Goal: Task Accomplishment & Management: Manage account settings

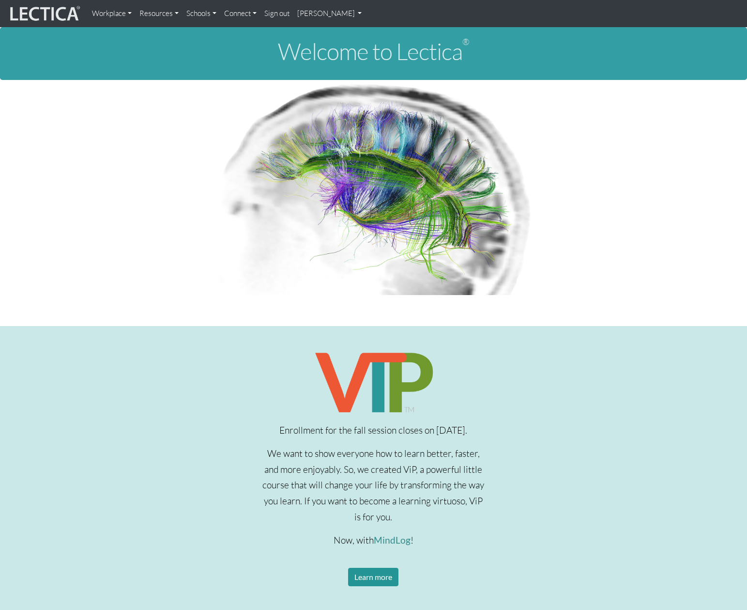
click at [539, 406] on div "Enrollment for the fall session closes on Sept 28, 2025. We want to show everyo…" at bounding box center [373, 479] width 715 height 260
click at [306, 18] on link "[PERSON_NAME]" at bounding box center [329, 13] width 73 height 19
click at [329, 35] on link "My Profile" at bounding box center [342, 36] width 77 height 12
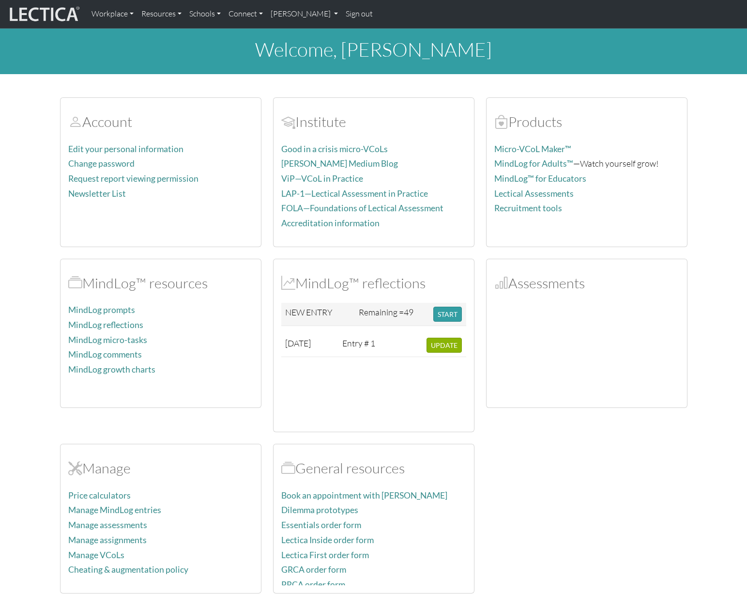
click at [549, 304] on div at bounding box center [586, 351] width 185 height 97
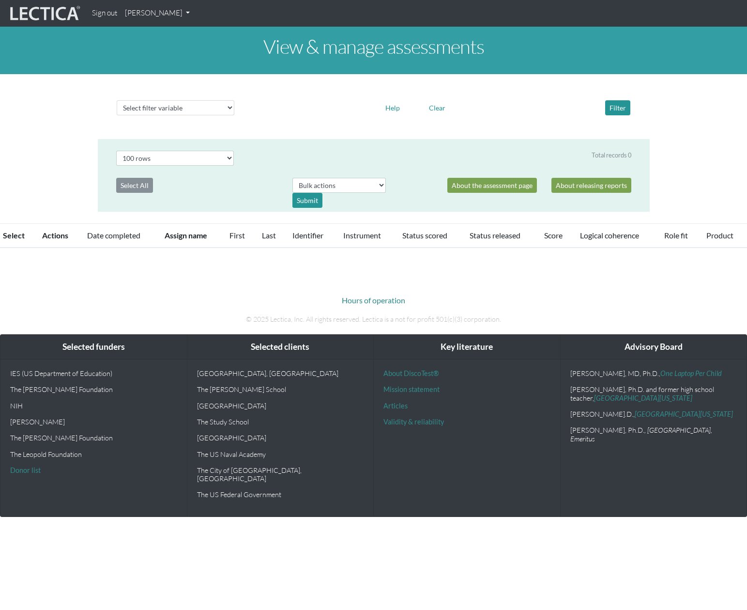
select select "100"
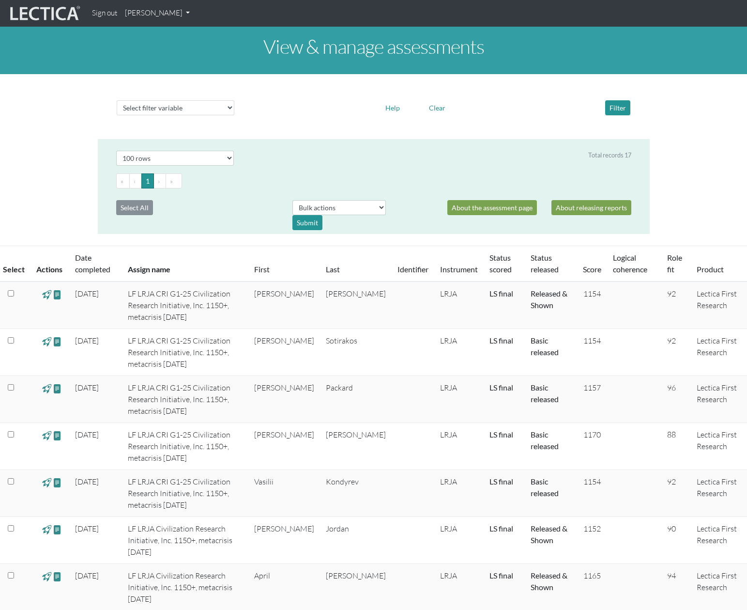
click at [694, 194] on div "View & manage assessments Select filter variable Assignment name Date started D…" at bounding box center [373, 553] width 747 height 1053
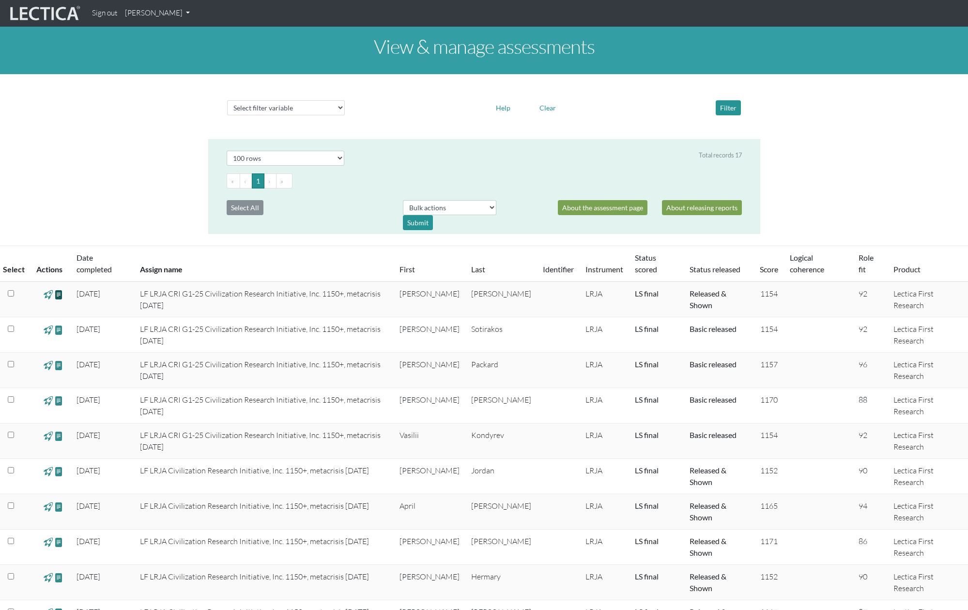
click at [60, 289] on span at bounding box center [58, 294] width 9 height 11
click at [61, 324] on span at bounding box center [58, 329] width 9 height 11
click at [61, 359] on span at bounding box center [58, 364] width 9 height 11
click at [59, 395] on span at bounding box center [58, 400] width 9 height 11
click at [60, 430] on span at bounding box center [58, 435] width 9 height 11
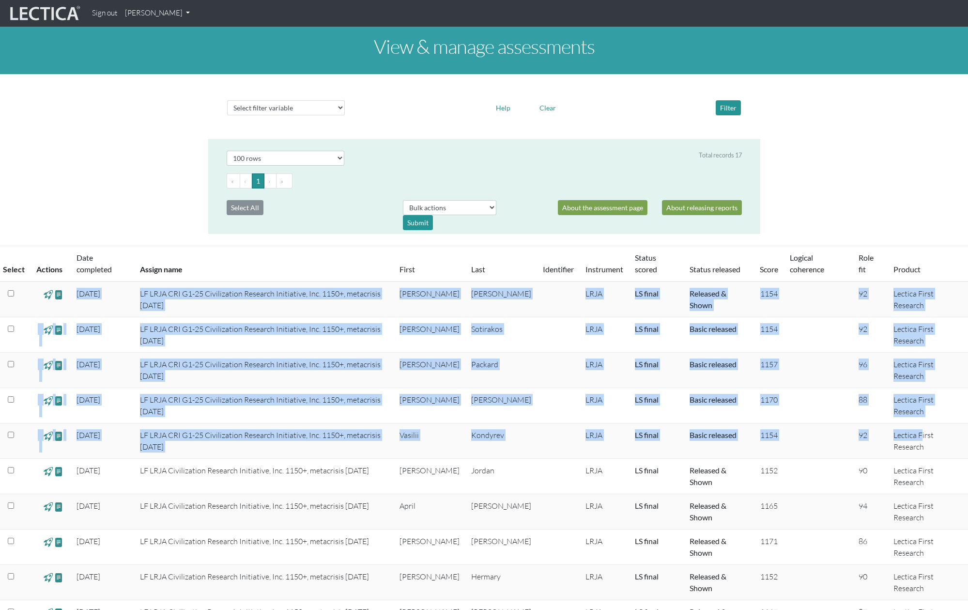
drag, startPoint x: 77, startPoint y: 280, endPoint x: 910, endPoint y: 381, distance: 838.6
click at [747, 383] on tbody "2025-06-22 LF LRJA CRI G1-25 Civilization Research Initiative, Inc. 1150+, meta…" at bounding box center [484, 581] width 968 height 601
click at [747, 423] on td "Lectica First Research" at bounding box center [928, 440] width 80 height 35
copy tbody "2025-06-22 LF LRJA CRI G1-25 Civilization Research Initiative, Inc. 1150+, meta…"
click at [394, 317] on td "LF LRJA CRI G1-25 Civilization Research Initiative, Inc. 1150+, metacrisis 25-0…" at bounding box center [264, 334] width 260 height 35
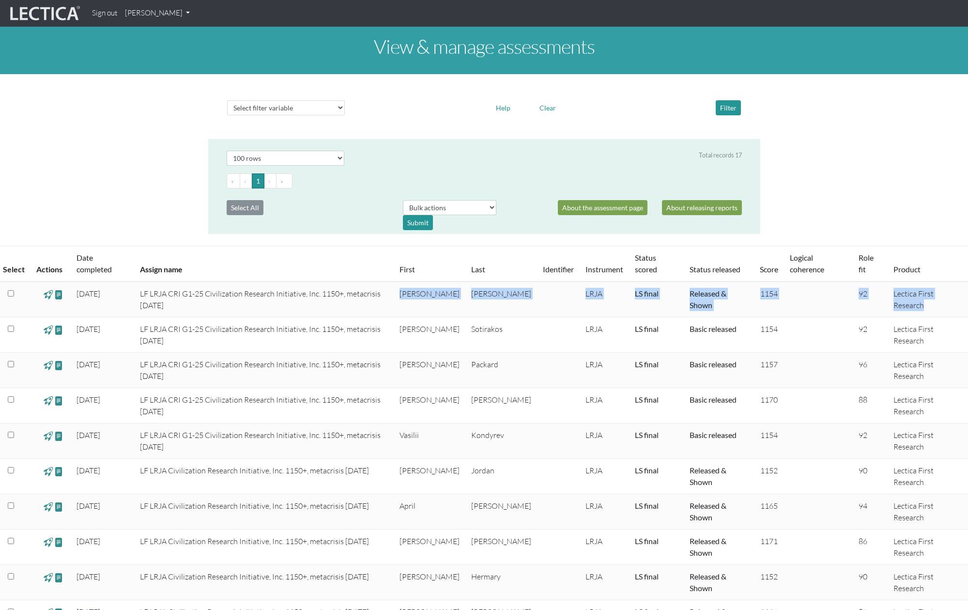
drag, startPoint x: 435, startPoint y: 279, endPoint x: 954, endPoint y: 290, distance: 518.8
click at [747, 290] on tr "2025-06-22 LF LRJA CRI G1-25 Civilization Research Initiative, Inc. 1150+, meta…" at bounding box center [484, 299] width 968 height 36
copy tr "Brad Kershner LRJA LS final Released & Shown 1154 92 Lectica First Research"
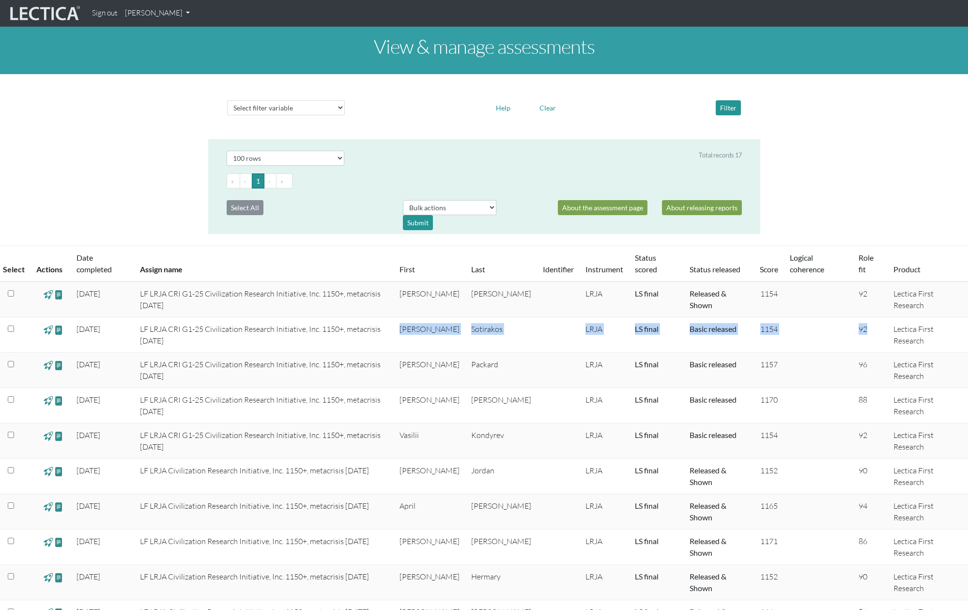
drag, startPoint x: 432, startPoint y: 305, endPoint x: 863, endPoint y: 312, distance: 430.6
click at [747, 317] on tr "2025-06-21 LF LRJA CRI G1-25 Civilization Research Initiative, Inc. 1150+, meta…" at bounding box center [484, 334] width 968 height 35
copy tr "Yannis Sotirakos LRJA LS final Basic released 1154 92"
click at [98, 295] on td "2025-06-22" at bounding box center [102, 299] width 63 height 36
drag, startPoint x: 78, startPoint y: 282, endPoint x: 6, endPoint y: 282, distance: 72.2
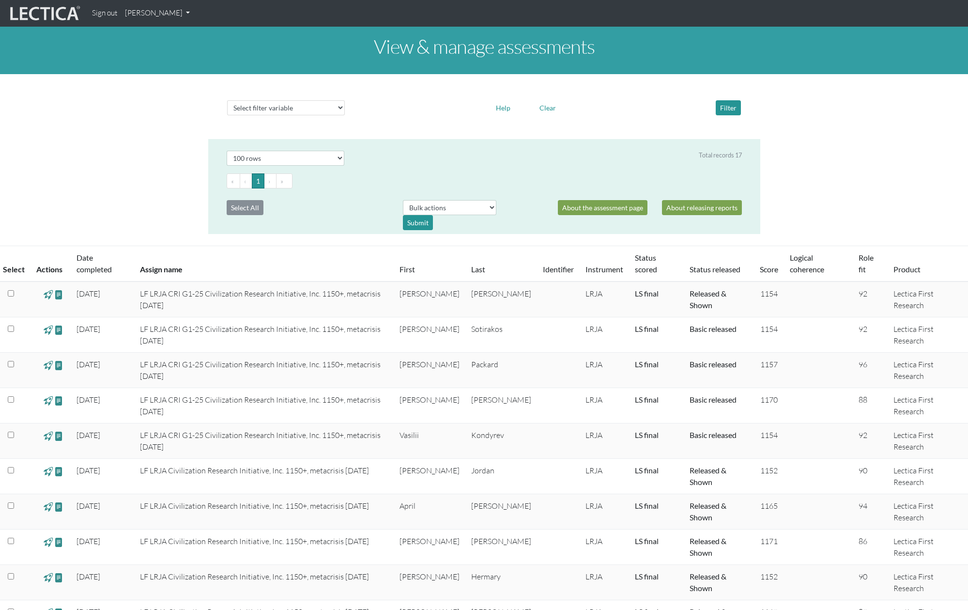
click at [263, 322] on tbody "2025-06-22 LF LRJA CRI G1-25 Civilization Research Initiative, Inc. 1150+, meta…" at bounding box center [484, 581] width 968 height 601
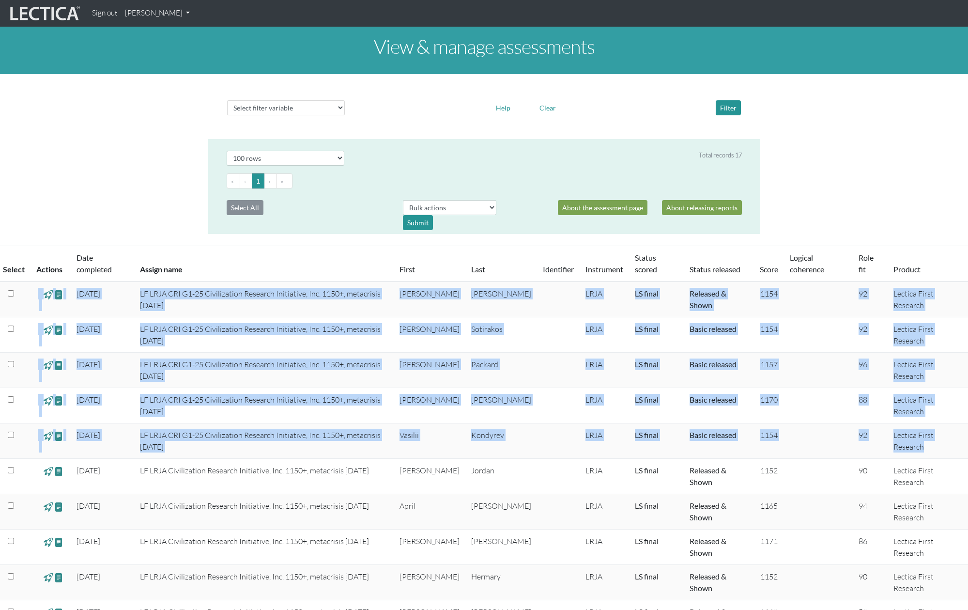
drag, startPoint x: 37, startPoint y: 280, endPoint x: 964, endPoint y: 384, distance: 932.6
click at [747, 384] on tbody "2025-06-22 LF LRJA CRI G1-25 Civilization Research Initiative, Inc. 1150+, meta…" at bounding box center [484, 581] width 968 height 601
copy tbody "2025-06-22 LF LRJA CRI G1-25 Civilization Research Initiative, Inc. 1150+, meta…"
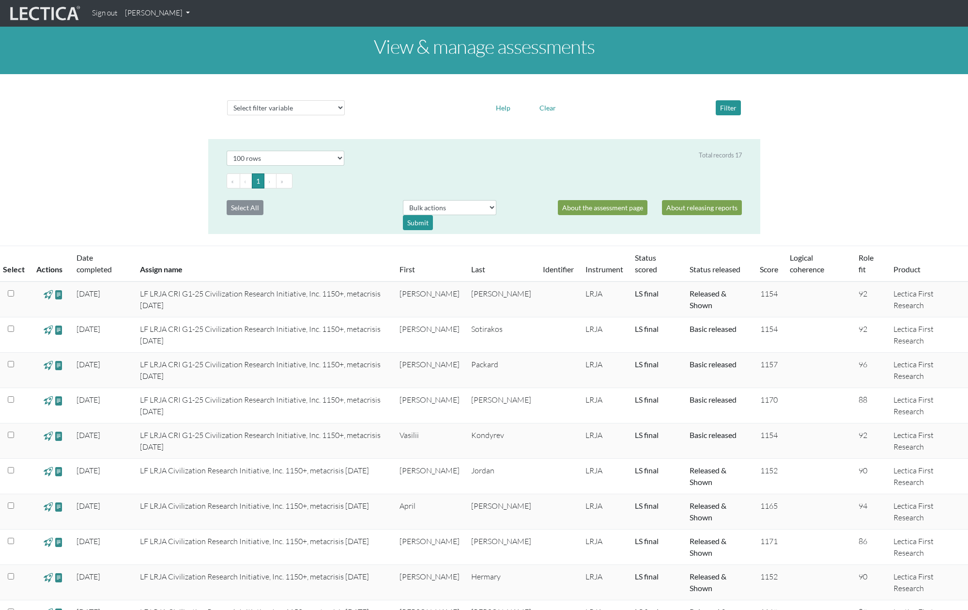
drag, startPoint x: 359, startPoint y: 373, endPoint x: 353, endPoint y: 376, distance: 7.4
click at [359, 388] on td "LF LRJA CRI G1-25 Civilization Research Initiative, Inc. 1150+, metacrisis 25-0…" at bounding box center [264, 405] width 260 height 35
click at [60, 395] on span at bounding box center [58, 400] width 9 height 11
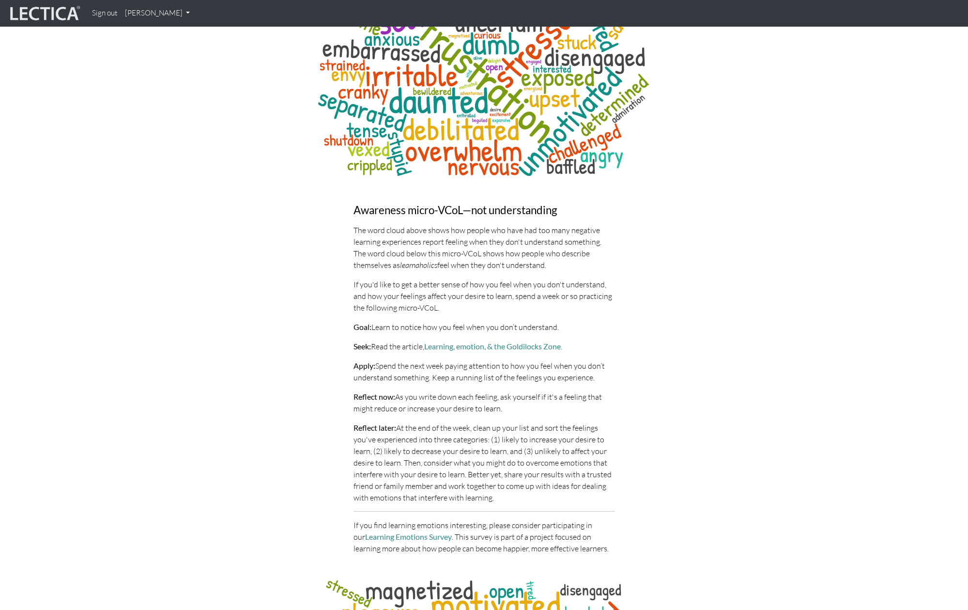
scroll to position [3570, 0]
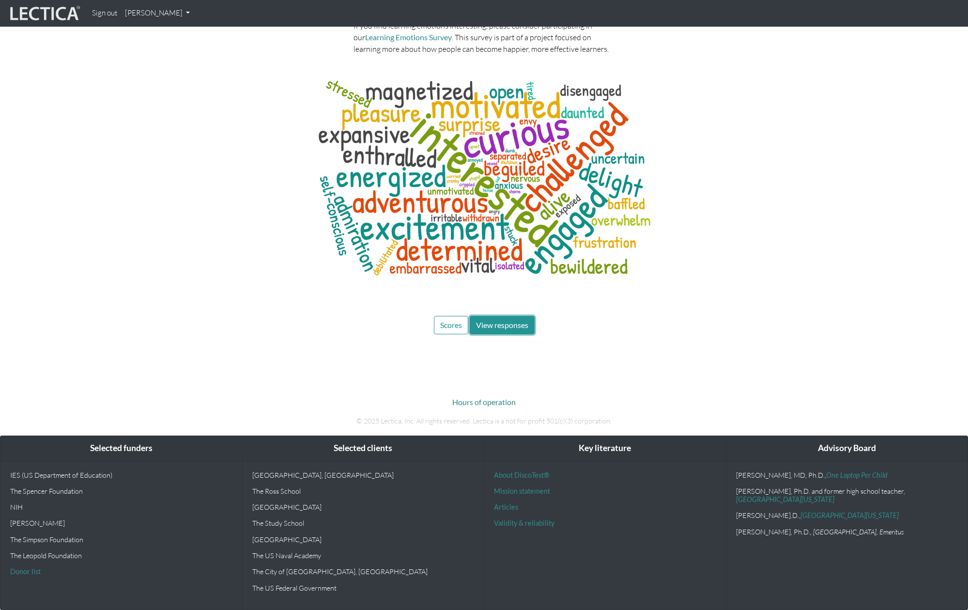
click at [512, 325] on span "View responses" at bounding box center [502, 324] width 52 height 9
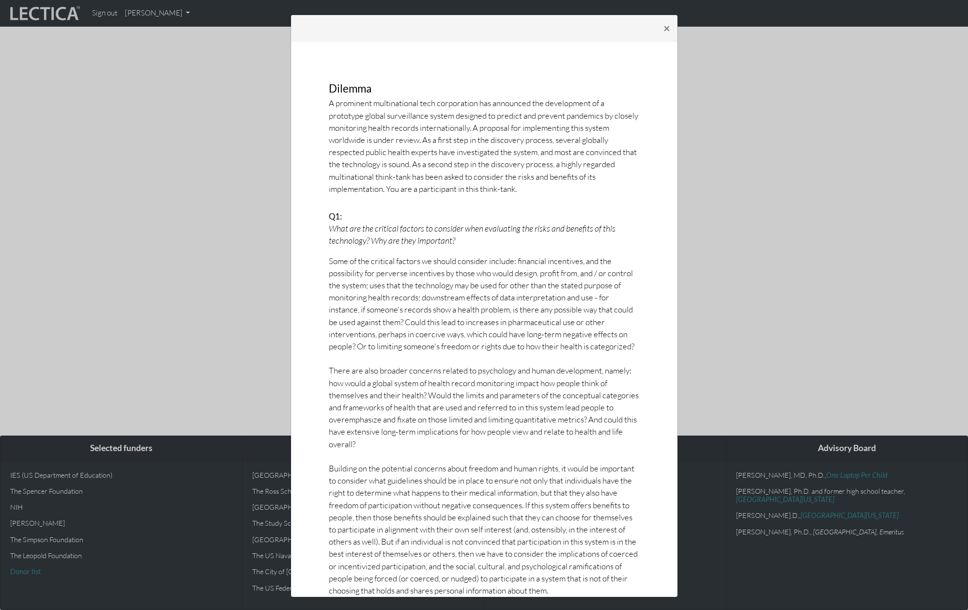
click at [360, 112] on p "A prominent multinational tech corporation has announced the development of a p…" at bounding box center [484, 146] width 311 height 98
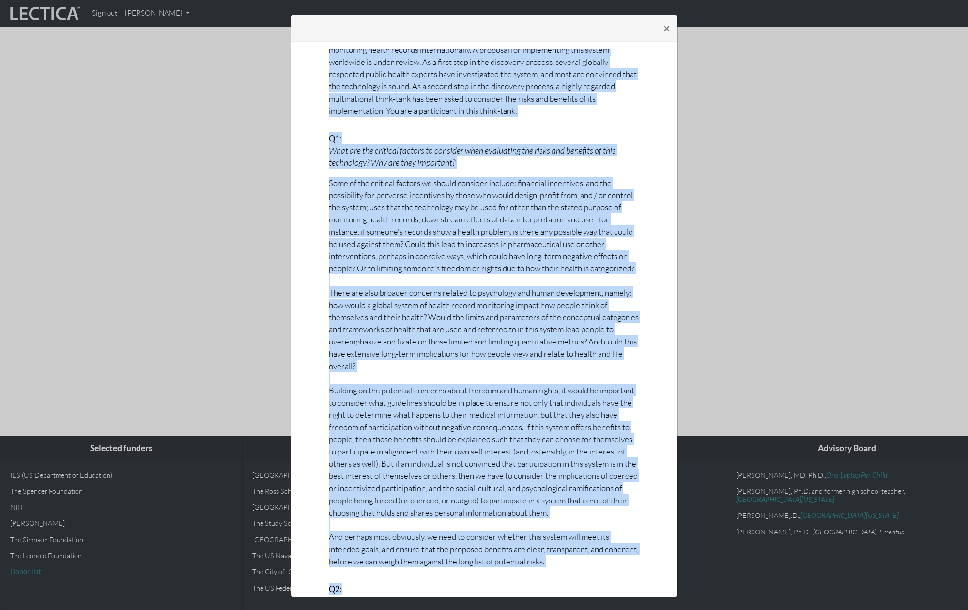
scroll to position [93, 0]
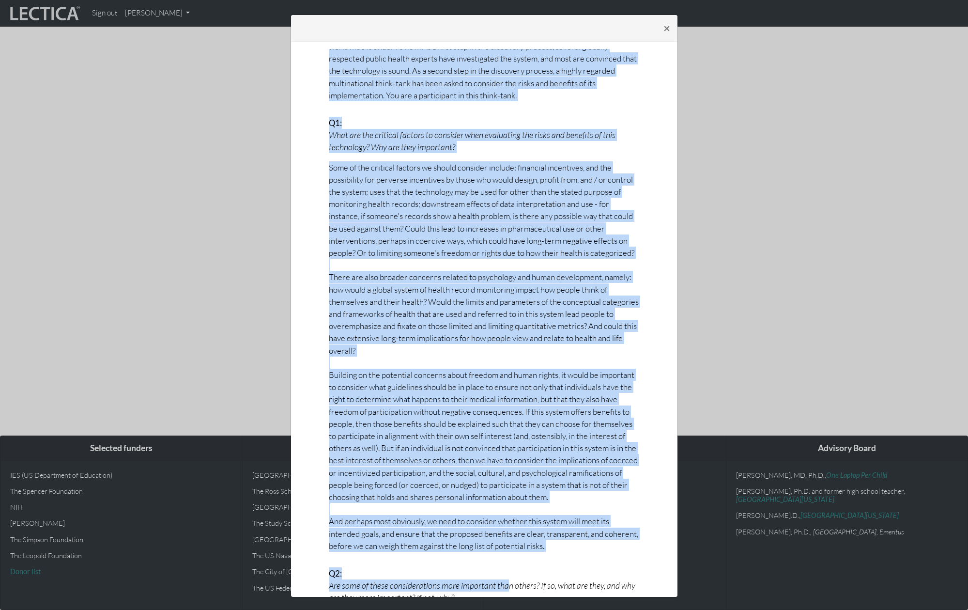
drag, startPoint x: 329, startPoint y: 91, endPoint x: 510, endPoint y: 562, distance: 505.3
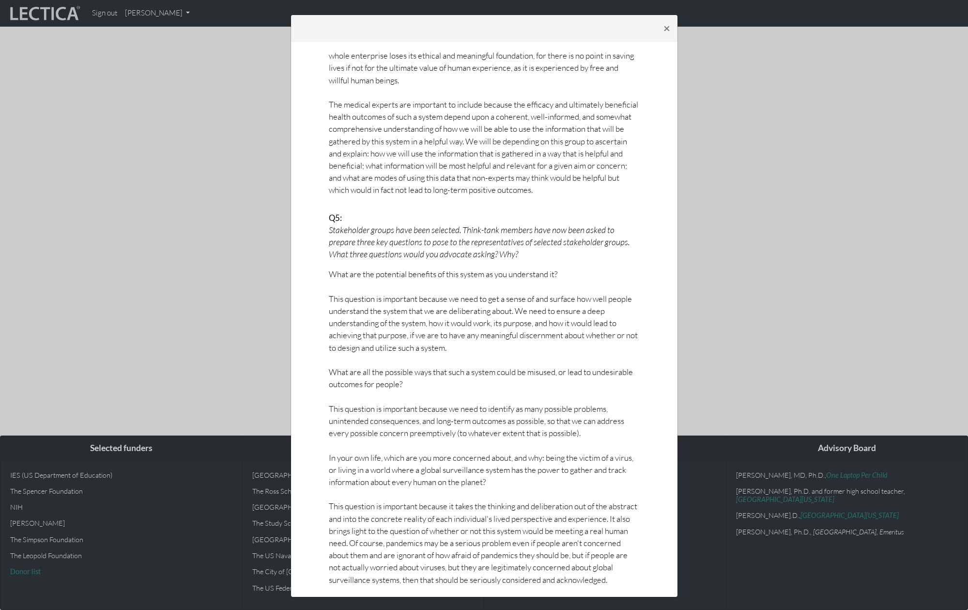
scroll to position [2260, 0]
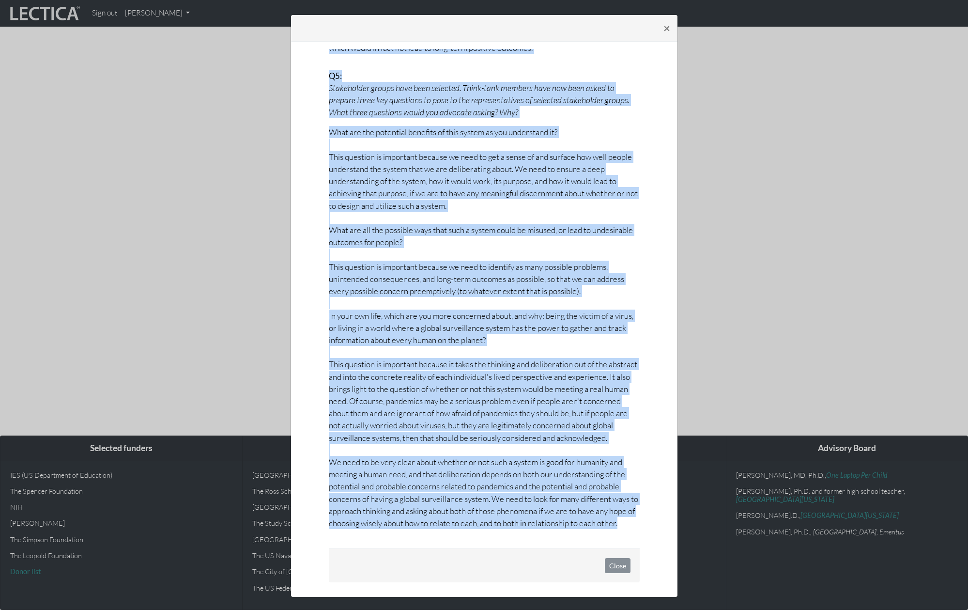
click at [630, 518] on p "What are the potential benefits of this system as you understand it? This quest…" at bounding box center [484, 327] width 311 height 403
copy div "Dilemma A prominent multinational tech corporation has announced the developmen…"
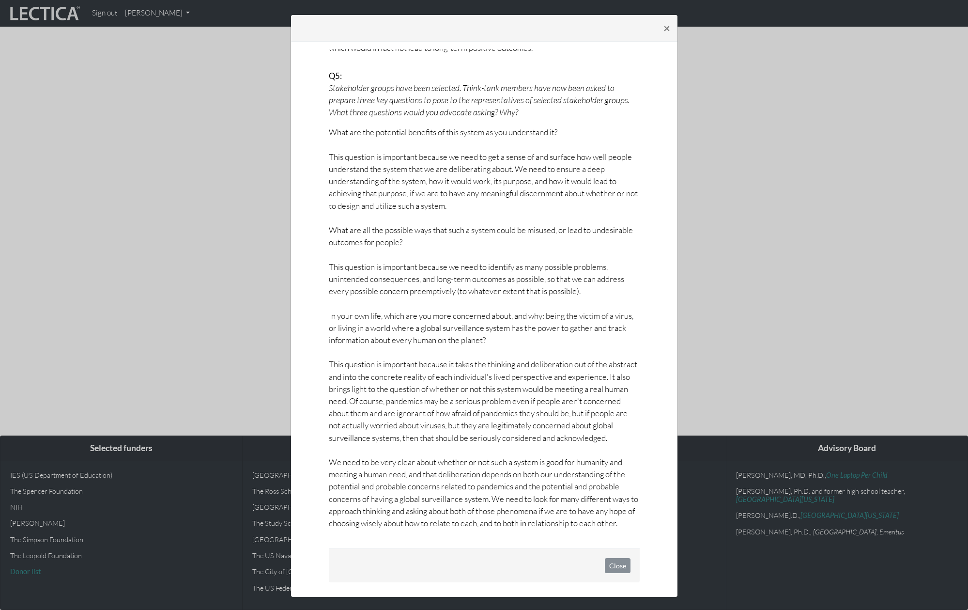
click at [804, 289] on div "× Dilemma A prominent multinational tech corporation has announced the developm…" at bounding box center [484, 305] width 968 height 610
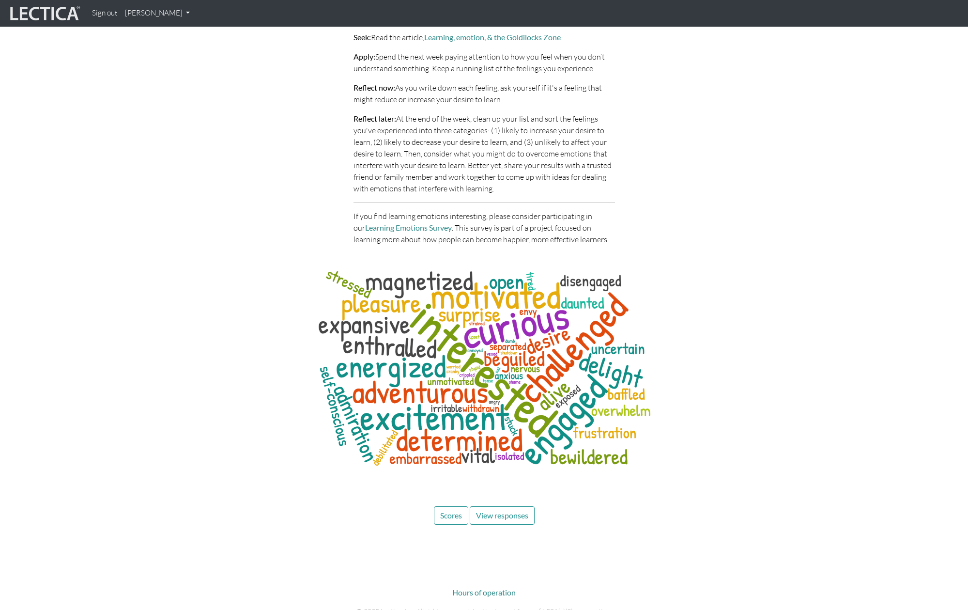
scroll to position [3570, 0]
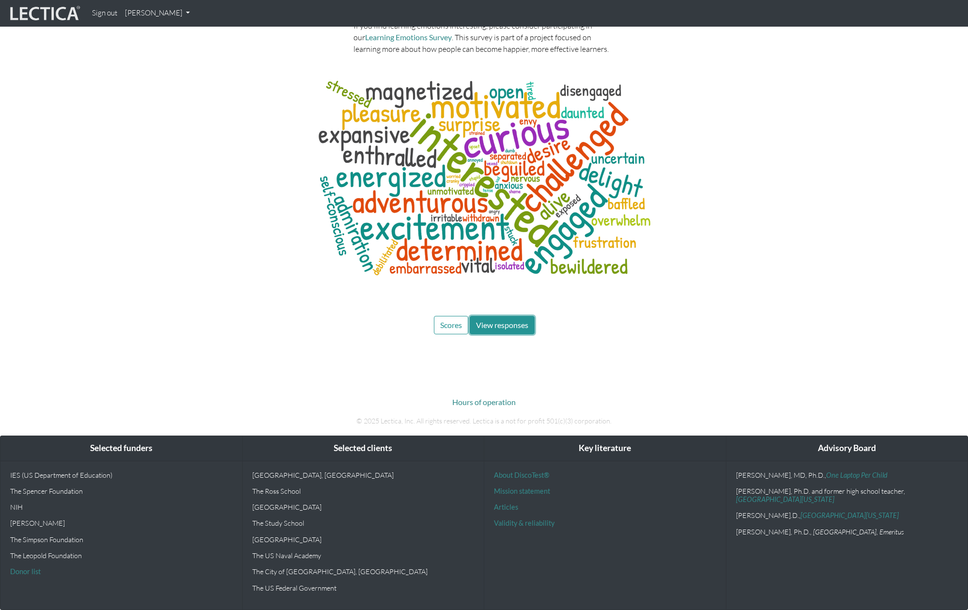
click at [505, 328] on span "View responses" at bounding box center [502, 324] width 52 height 9
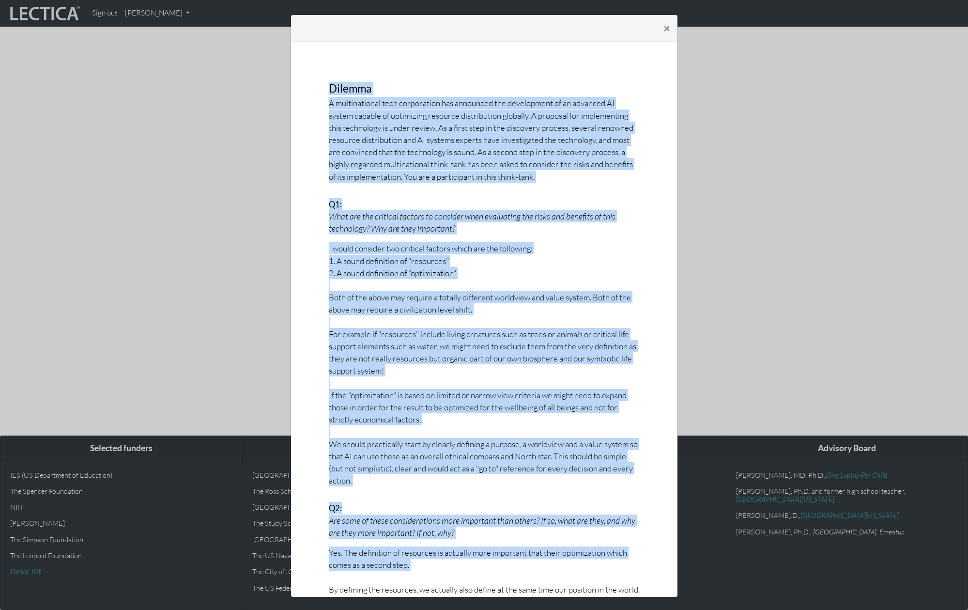
drag, startPoint x: 326, startPoint y: 88, endPoint x: 547, endPoint y: 548, distance: 510.7
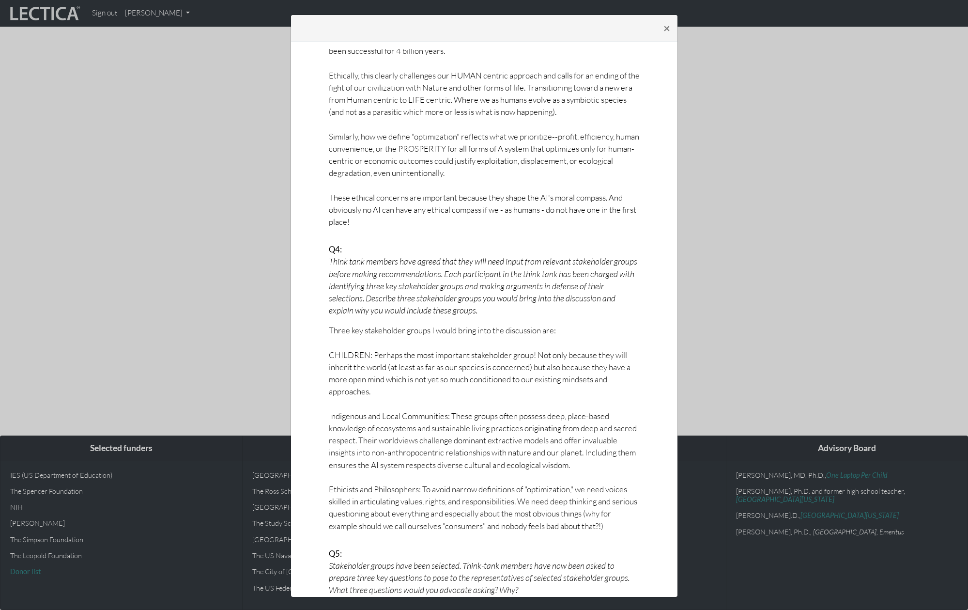
scroll to position [1222, 0]
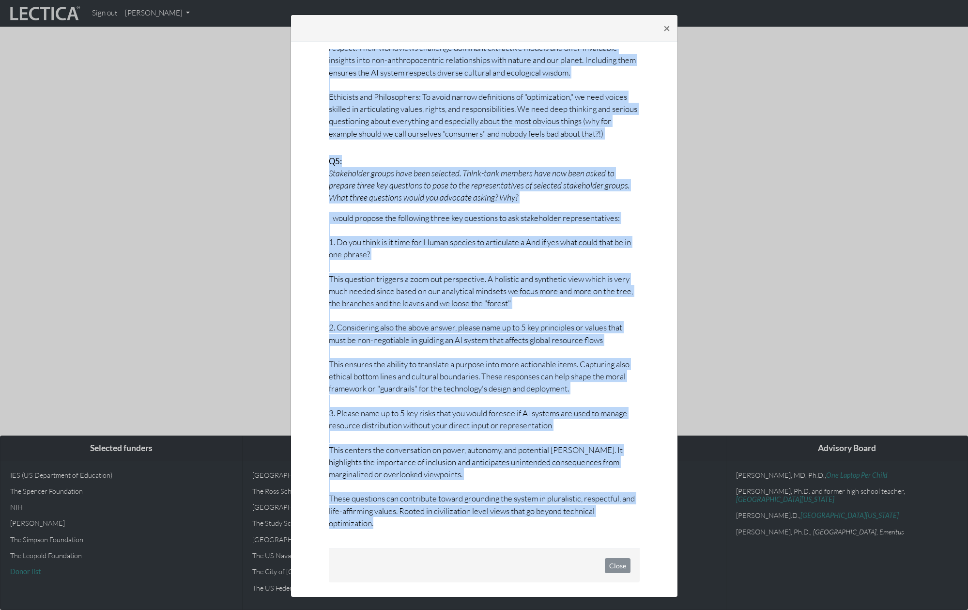
click at [391, 521] on p "I would propose the following three key questions to ask stakeholder representa…" at bounding box center [484, 370] width 311 height 317
copy div "Dilemma A multinational tech corporation has announced the development of an ad…"
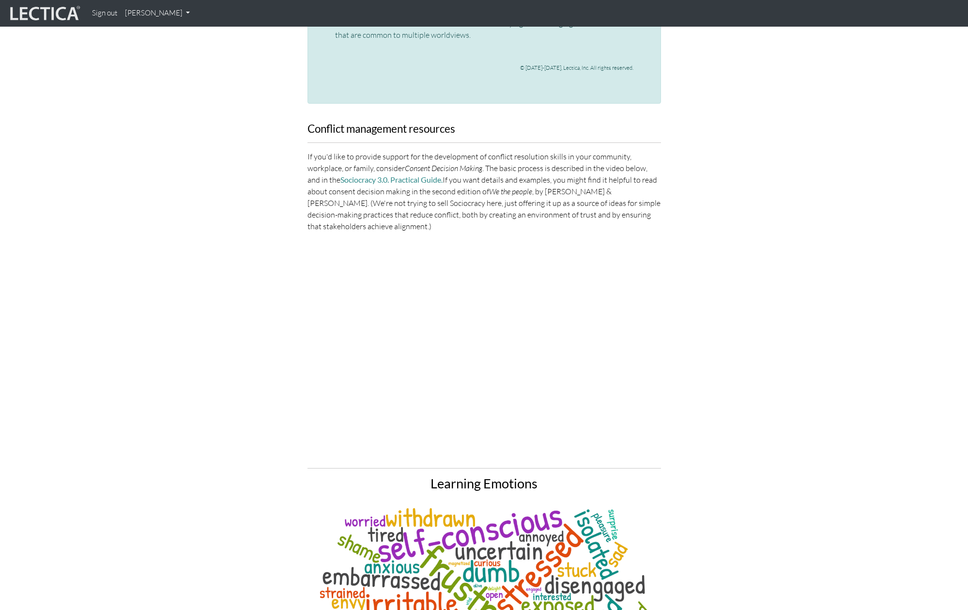
scroll to position [3570, 0]
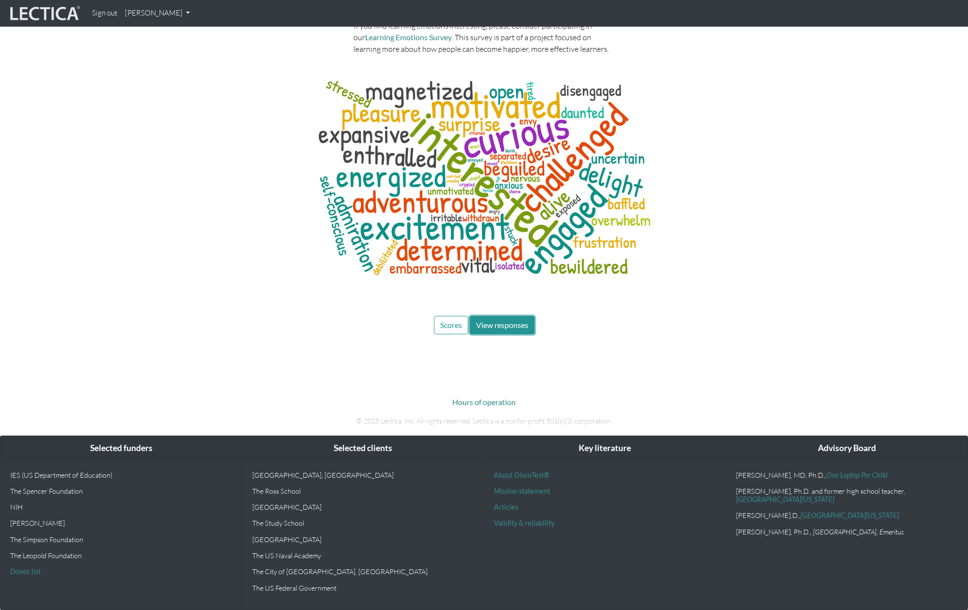
click at [507, 325] on span "View responses" at bounding box center [502, 324] width 52 height 9
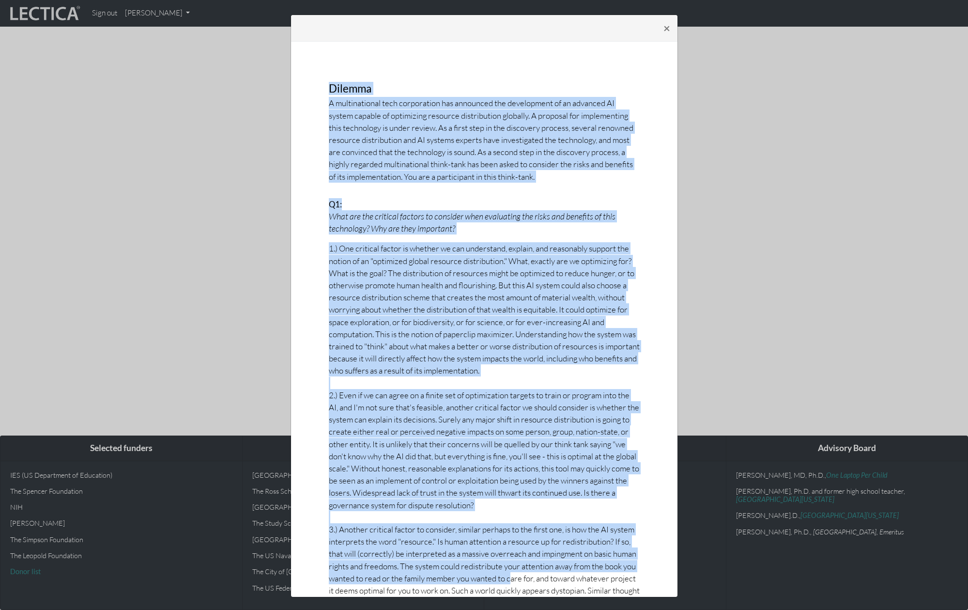
drag, startPoint x: 323, startPoint y: 86, endPoint x: 510, endPoint y: 557, distance: 507.1
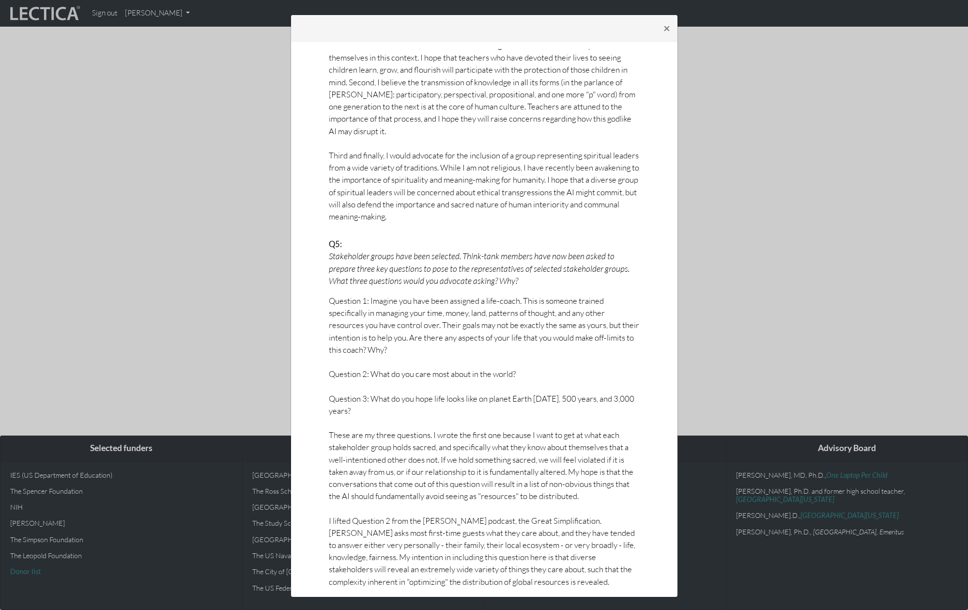
scroll to position [1674, 0]
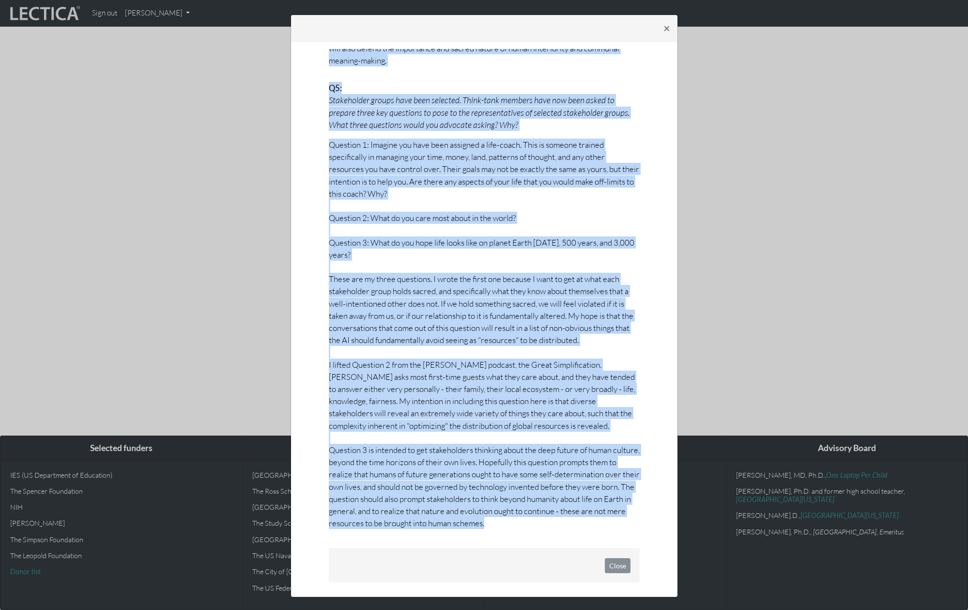
click at [522, 522] on p "Question 1: Imagine you have been assigned a life-coach. This is someone traine…" at bounding box center [484, 334] width 311 height 391
copy div "Dilemma A multinational tech corporation has announced the development of an ad…"
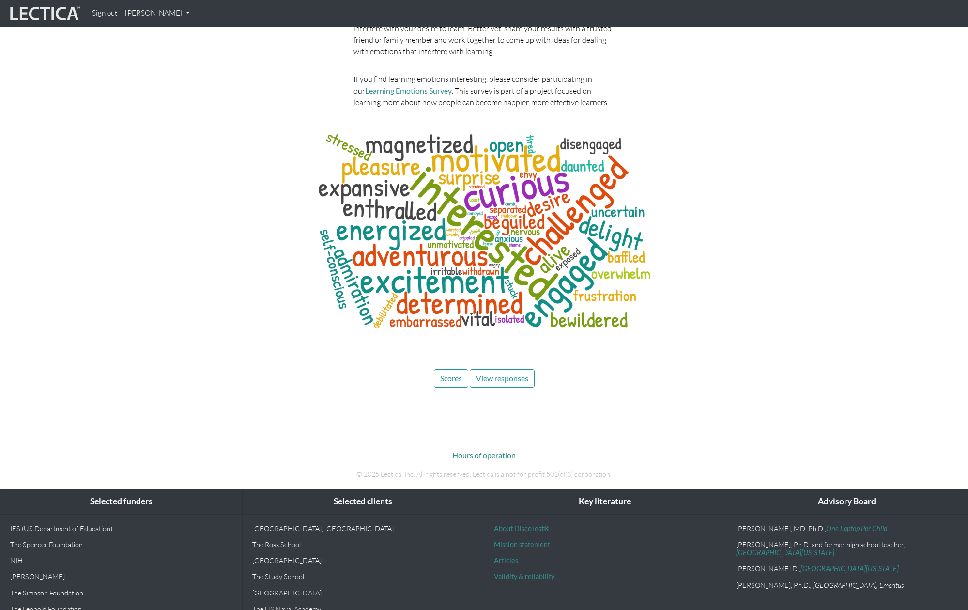
scroll to position [3570, 0]
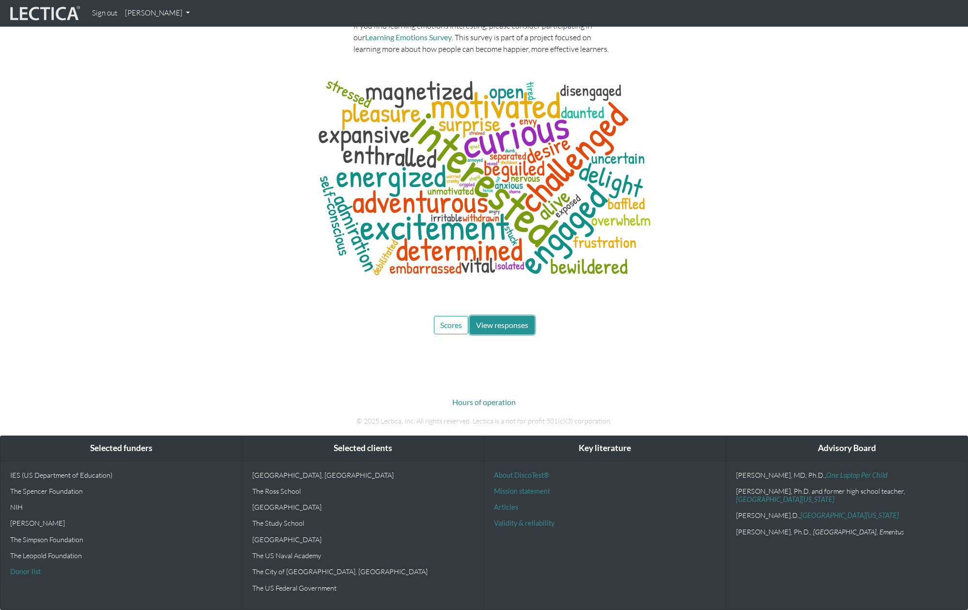
click at [519, 325] on span "View responses" at bounding box center [502, 324] width 52 height 9
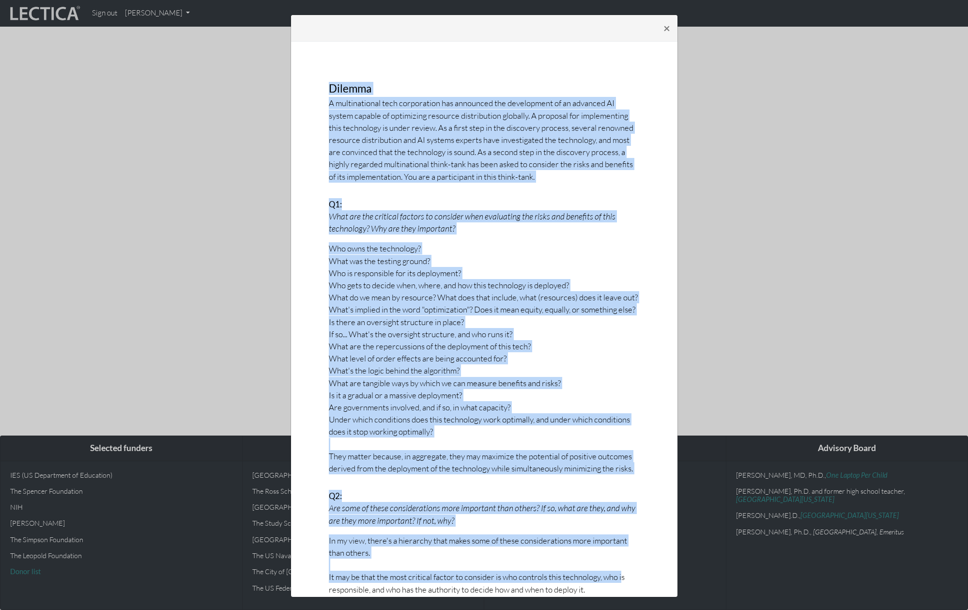
drag, startPoint x: 329, startPoint y: 89, endPoint x: 624, endPoint y: 574, distance: 567.6
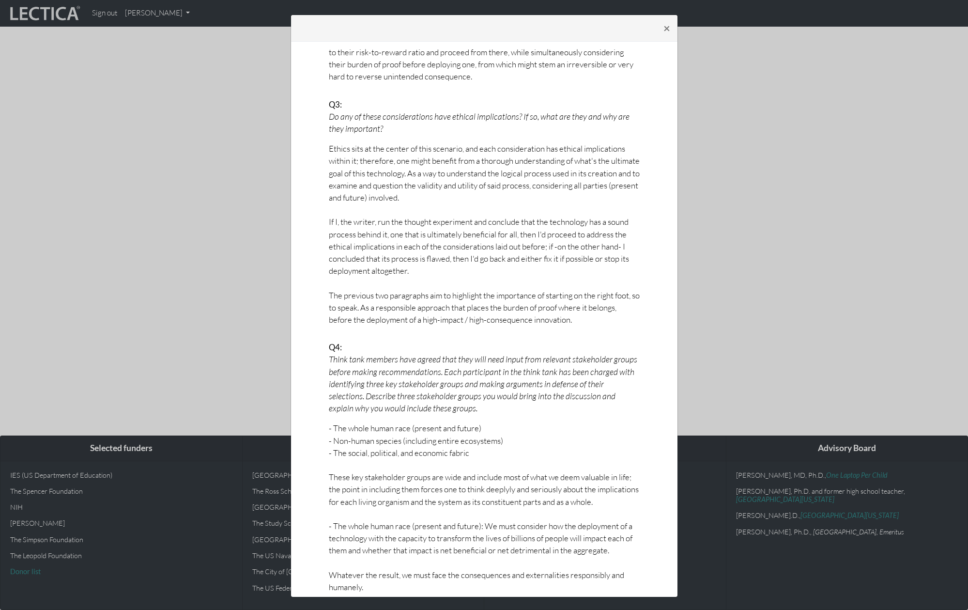
scroll to position [1271, 0]
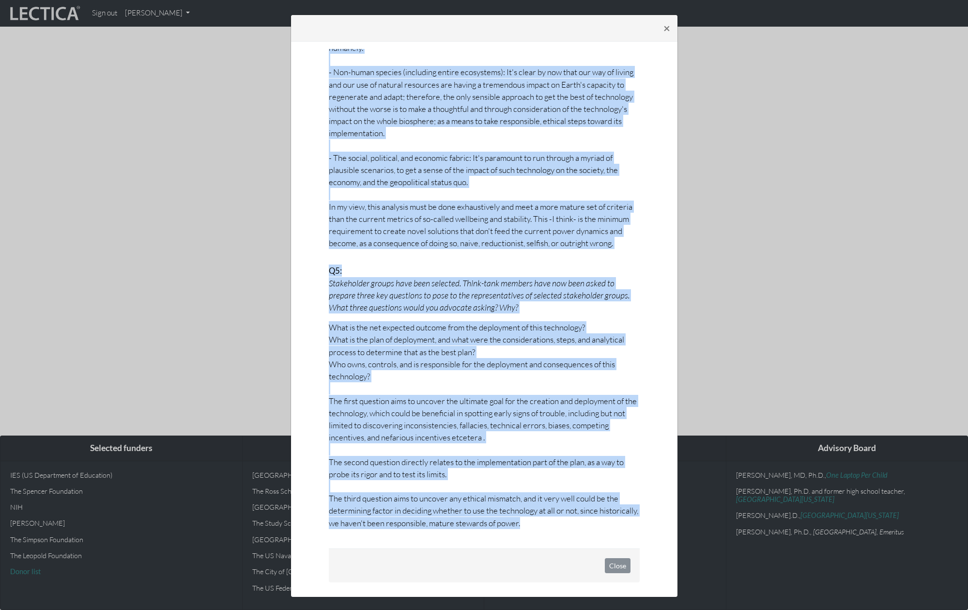
click at [543, 523] on p "What is the net expected outcome from the deployment of this technology? What i…" at bounding box center [484, 424] width 311 height 207
copy div "Dilemma A multinational tech corporation has announced the development of an ad…"
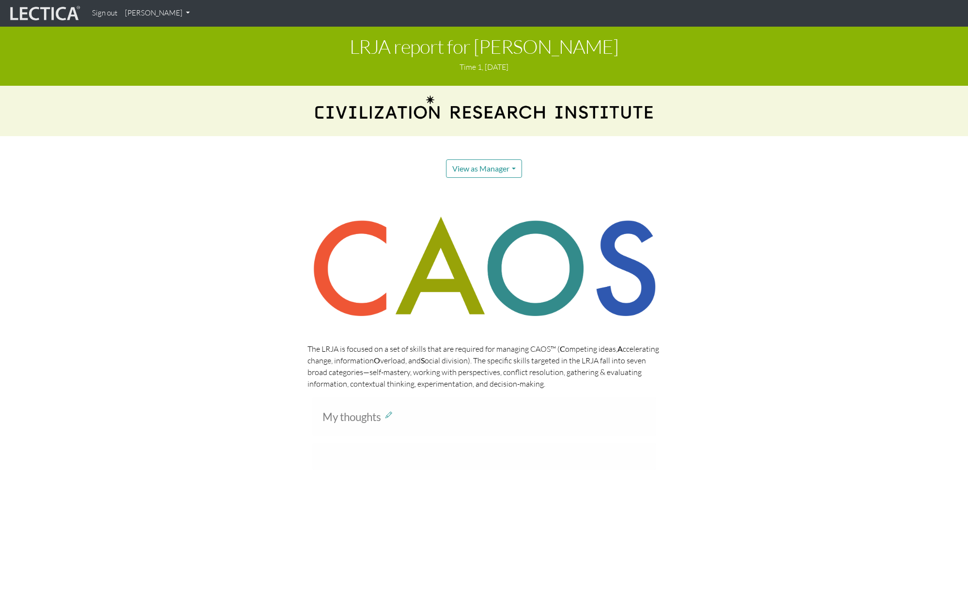
drag, startPoint x: 484, startPoint y: 46, endPoint x: 647, endPoint y: 54, distance: 162.9
click at [646, 53] on h1 "LRJA report for [PERSON_NAME]" at bounding box center [484, 46] width 954 height 21
copy h1 "[PERSON_NAME]"
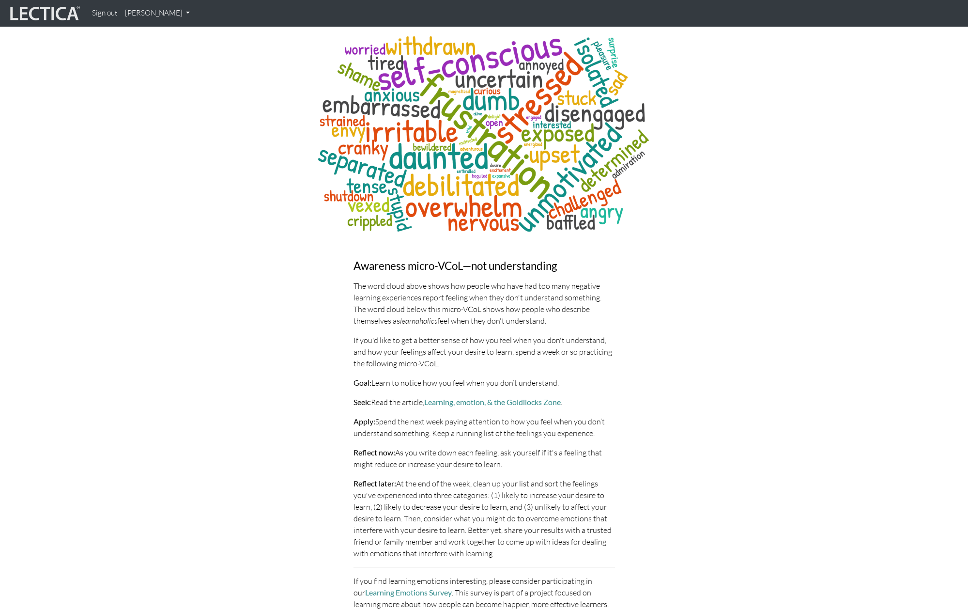
scroll to position [3570, 0]
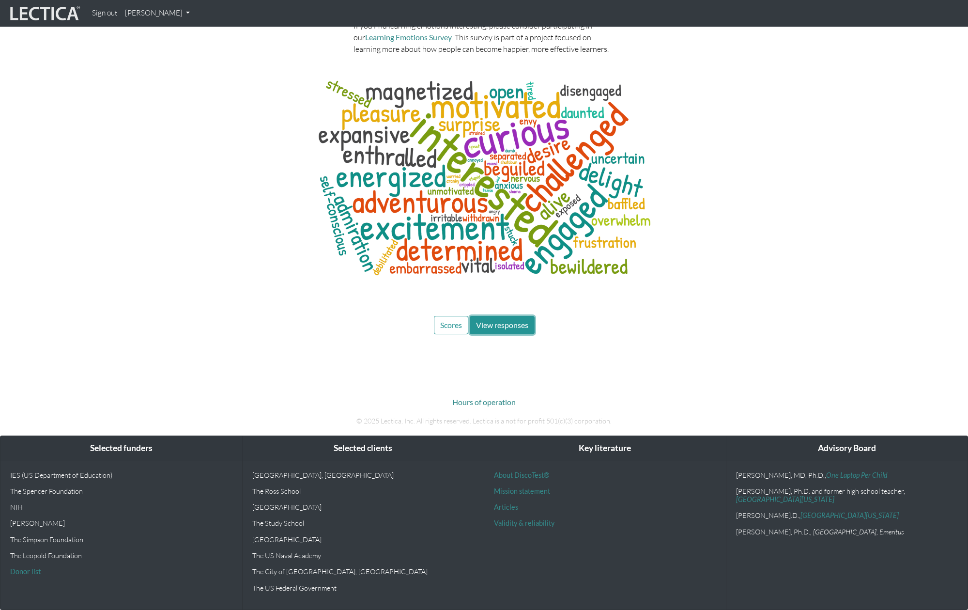
click at [498, 323] on span "View responses" at bounding box center [502, 324] width 52 height 9
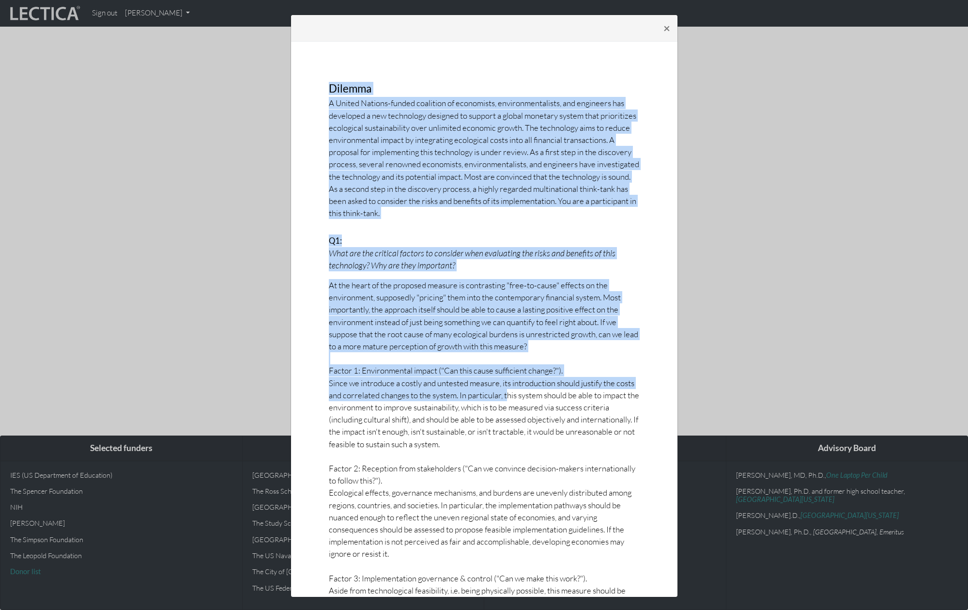
drag, startPoint x: 330, startPoint y: 85, endPoint x: 515, endPoint y: 387, distance: 354.2
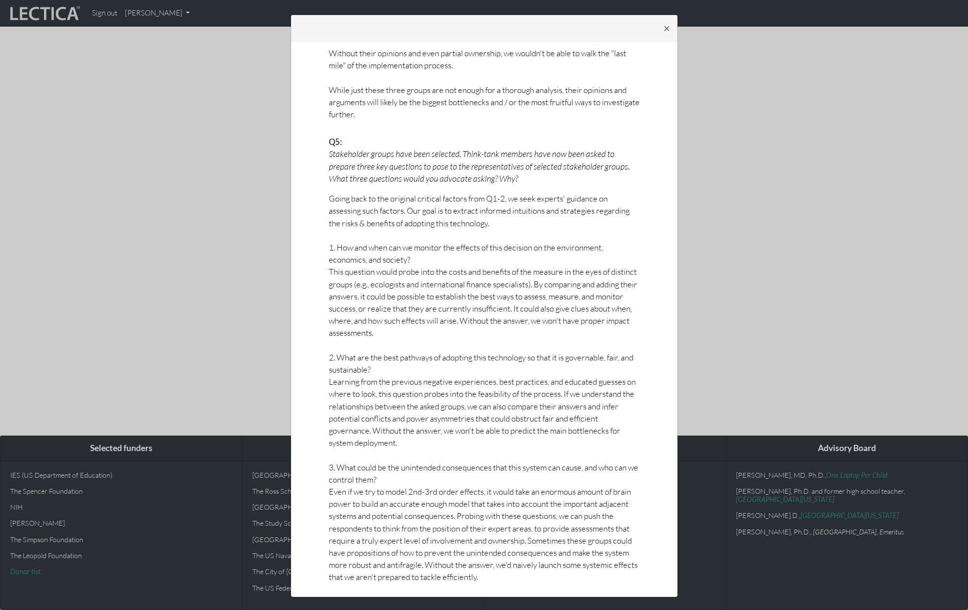
scroll to position [2528, 0]
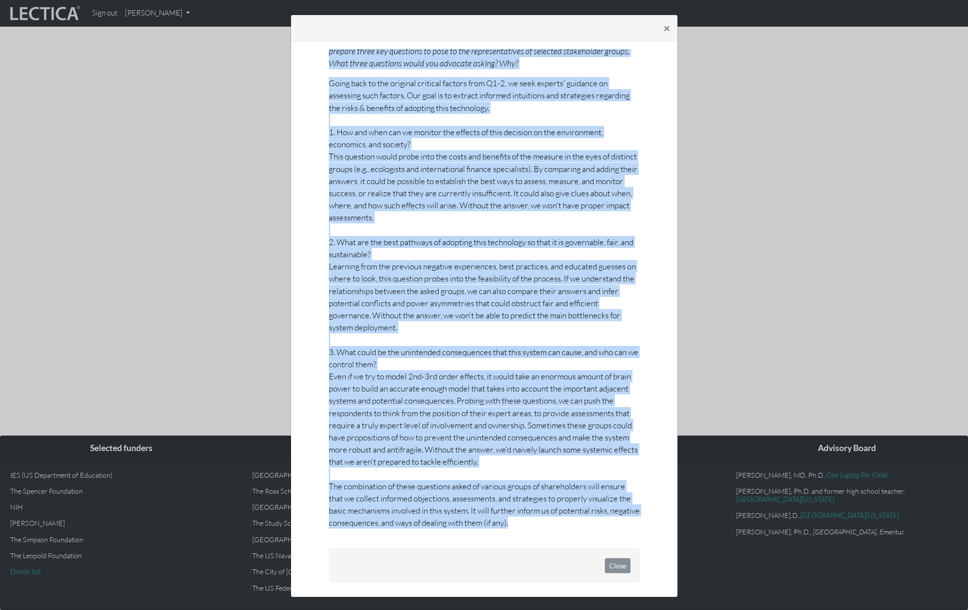
click at [550, 522] on p "Going back to the original critical factors from Q1-2, we seek experts' guidanc…" at bounding box center [484, 303] width 311 height 452
copy div "Dilemma A United Nations-funded coalition of economists, environmentalists, and…"
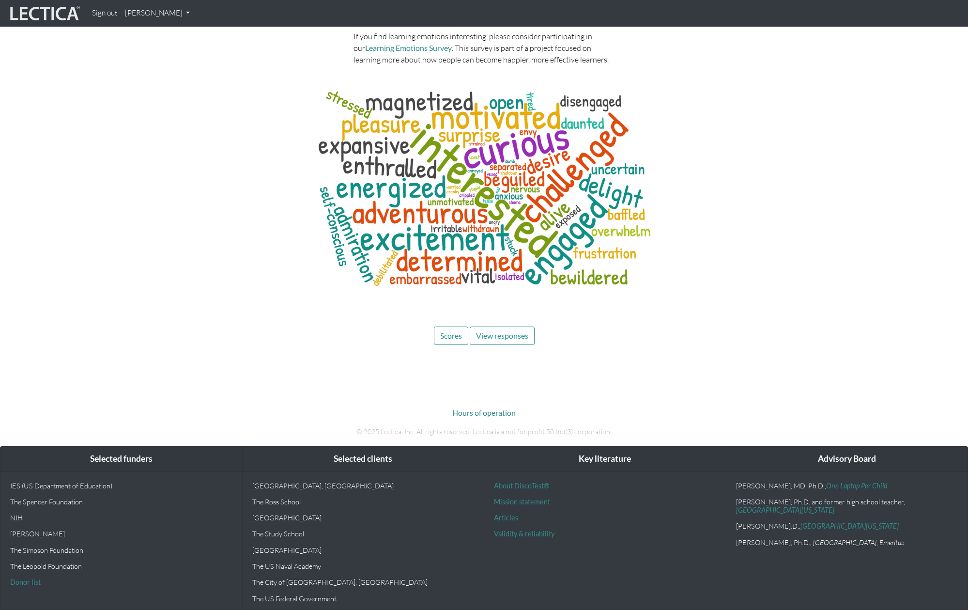
scroll to position [3570, 0]
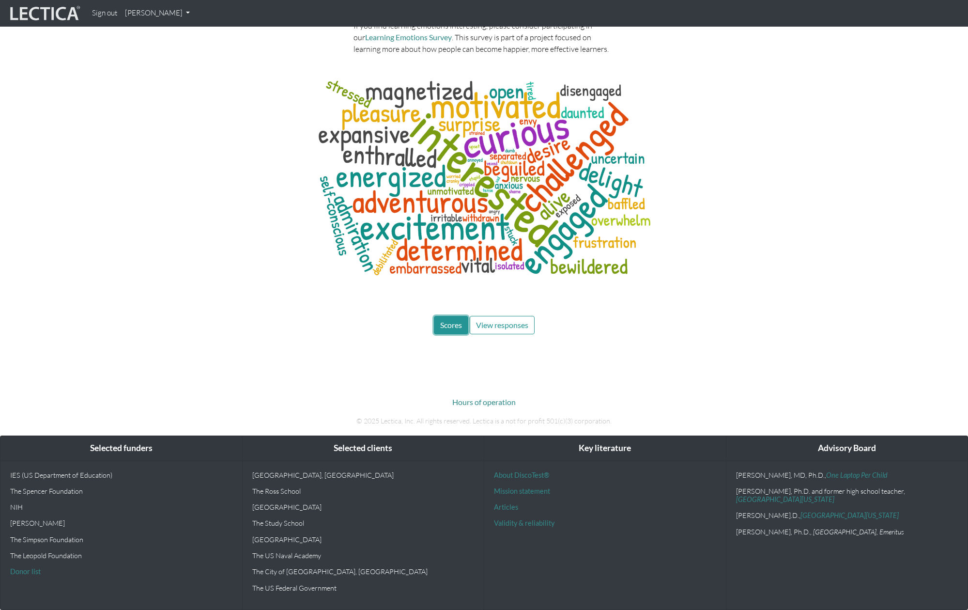
click at [446, 326] on span "Scores" at bounding box center [451, 324] width 22 height 9
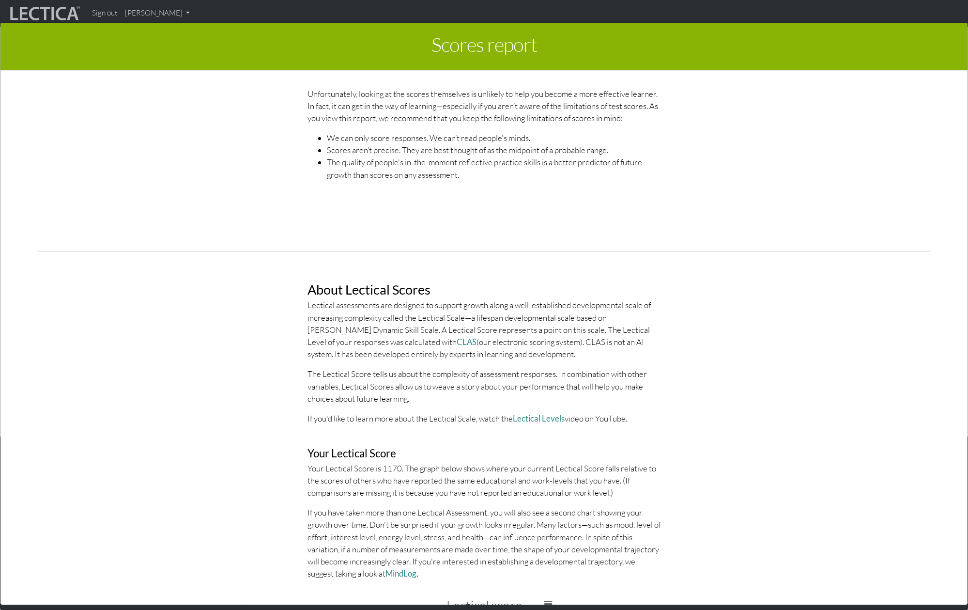
scroll to position [0, 0]
